Goal: Navigation & Orientation: Find specific page/section

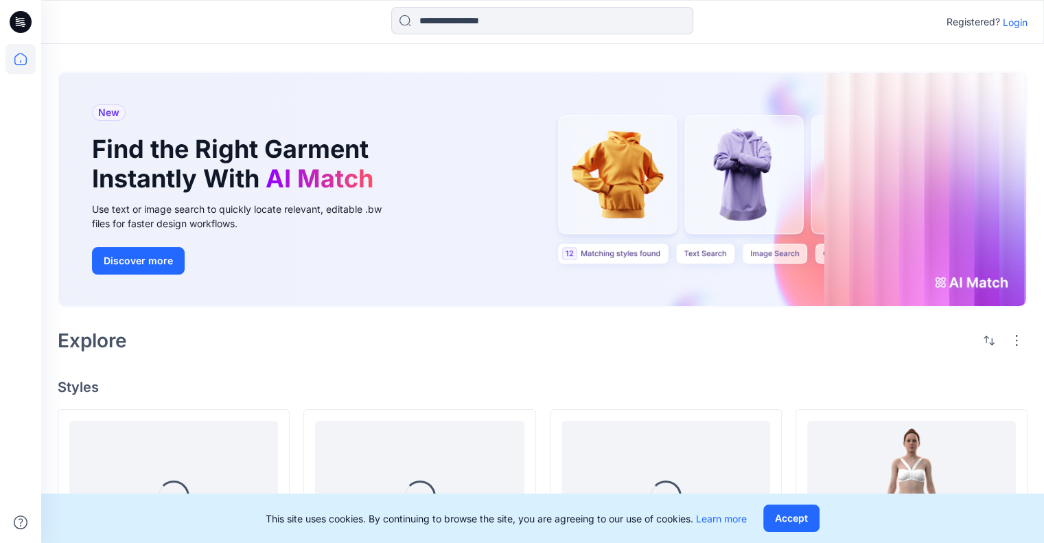
click at [1009, 25] on p "Login" at bounding box center [1014, 22] width 25 height 14
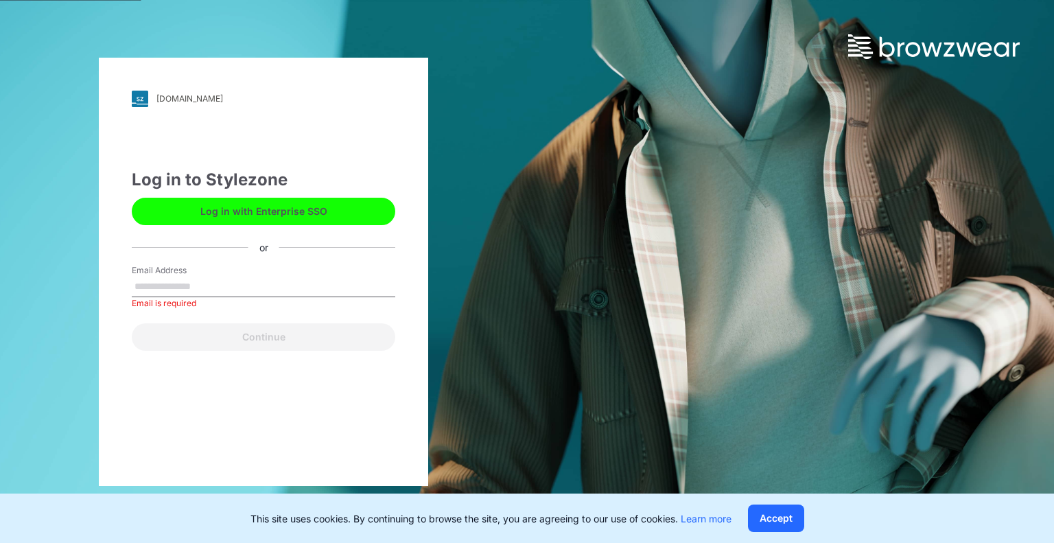
click at [320, 223] on button "Log in with Enterprise SSO" at bounding box center [263, 211] width 263 height 27
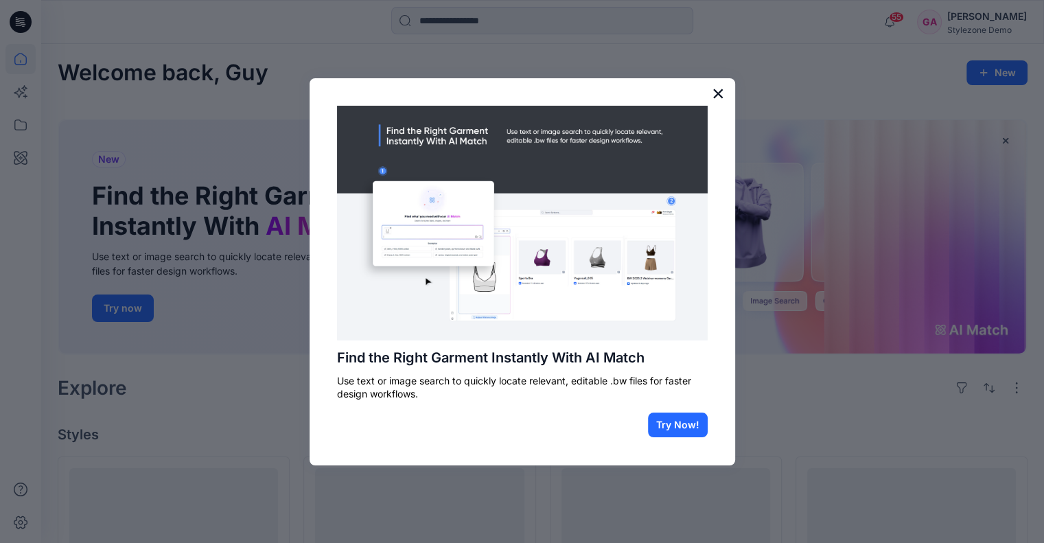
click at [720, 93] on button "×" at bounding box center [717, 93] width 13 height 22
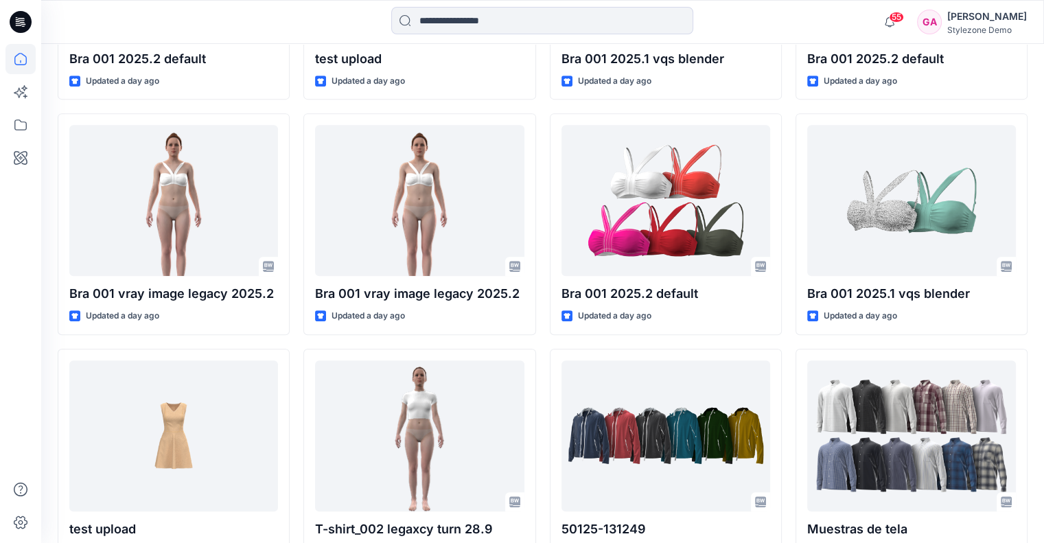
scroll to position [575, 0]
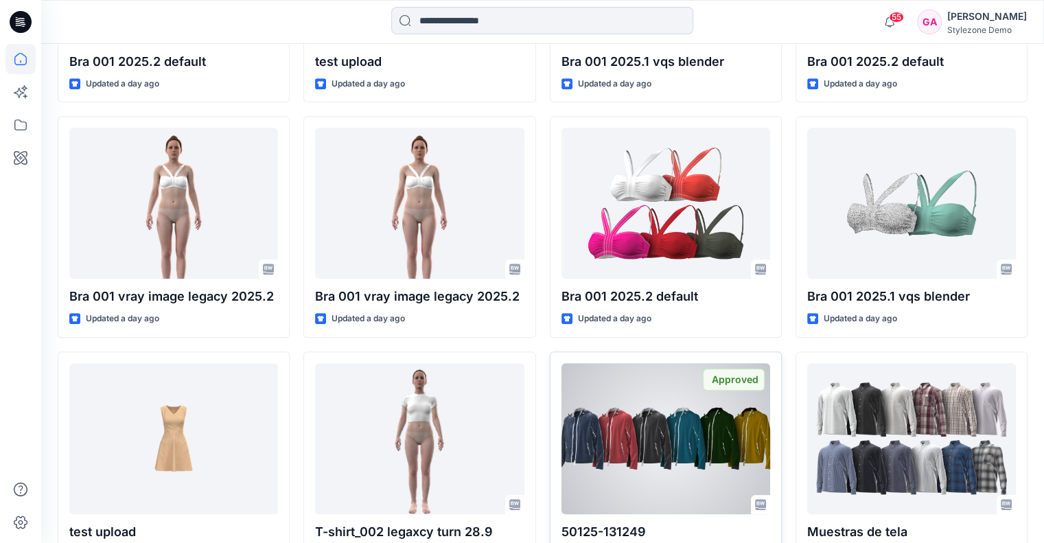
click at [599, 390] on div at bounding box center [665, 438] width 209 height 151
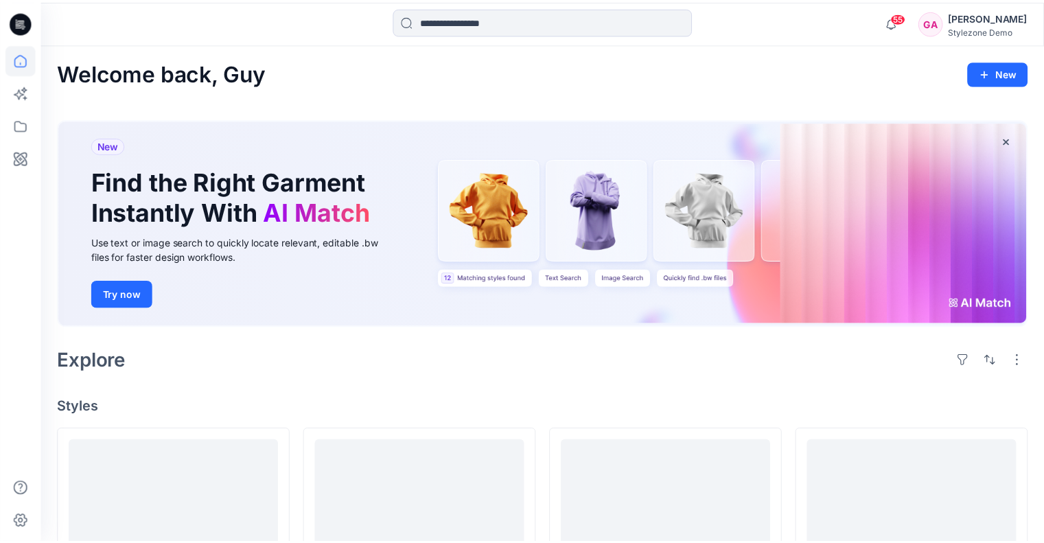
scroll to position [575, 0]
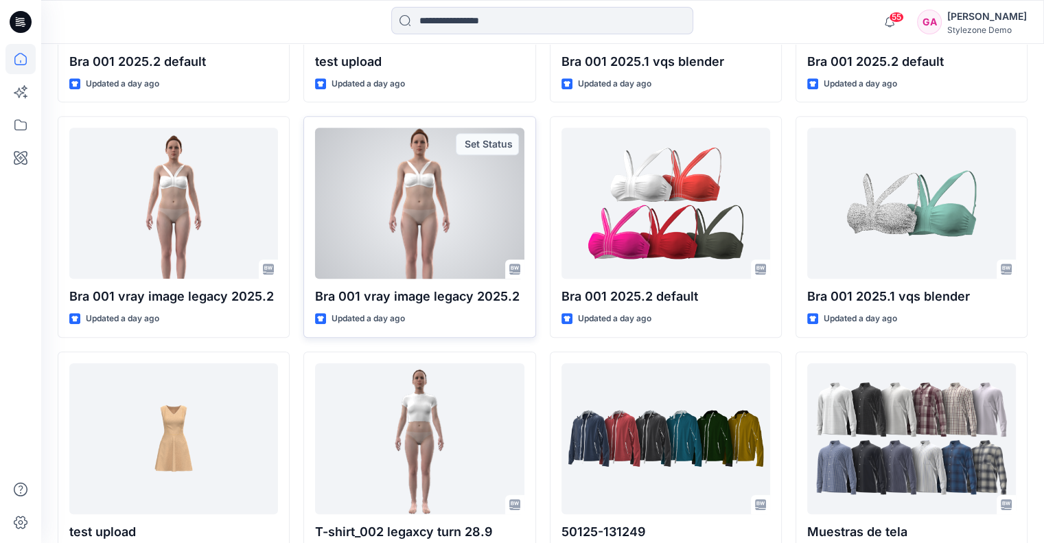
click at [397, 185] on div at bounding box center [419, 203] width 209 height 151
